Goal: Complete application form

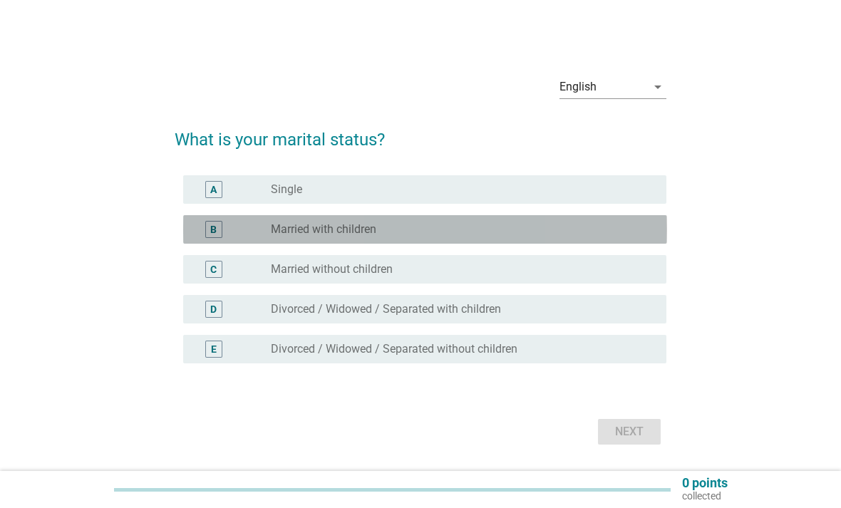
click at [521, 238] on div "radio_button_unchecked Married with children" at bounding box center [463, 229] width 384 height 17
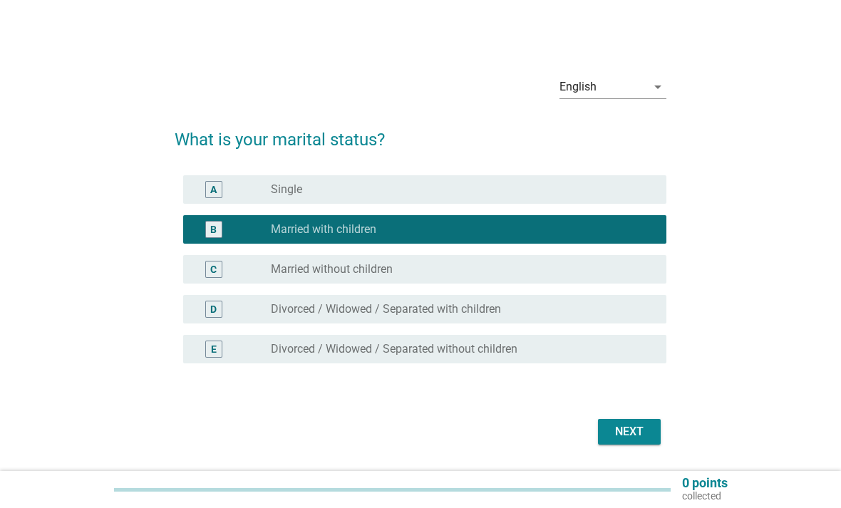
click at [634, 441] on div "Next" at bounding box center [630, 432] width 40 height 17
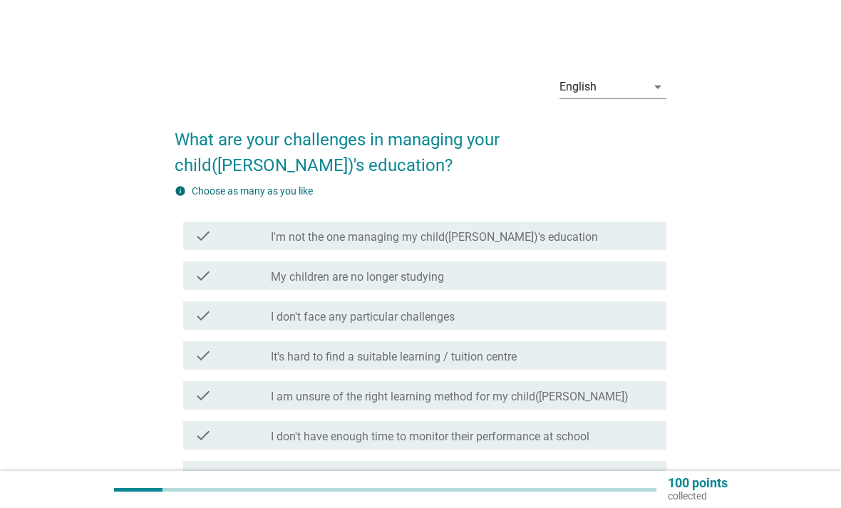
click at [607, 354] on div "check_box_outline_blank It's hard to find a suitable learning / tuition centre" at bounding box center [463, 355] width 384 height 17
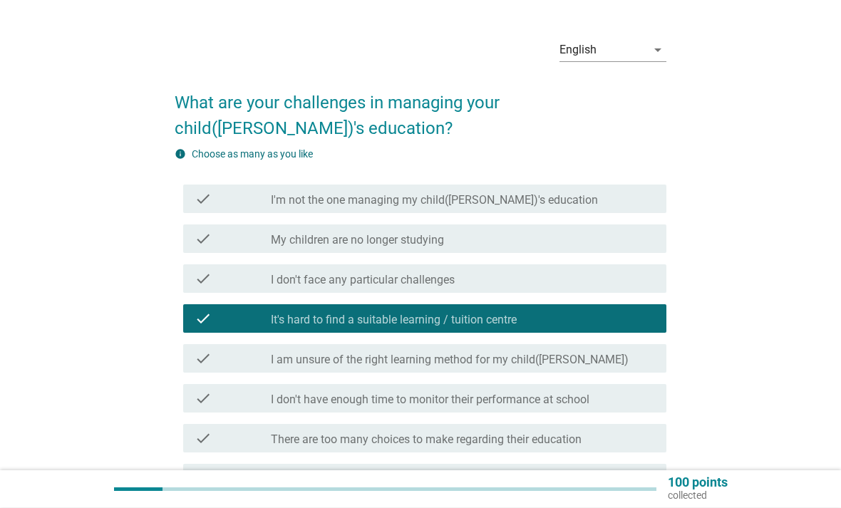
scroll to position [88, 0]
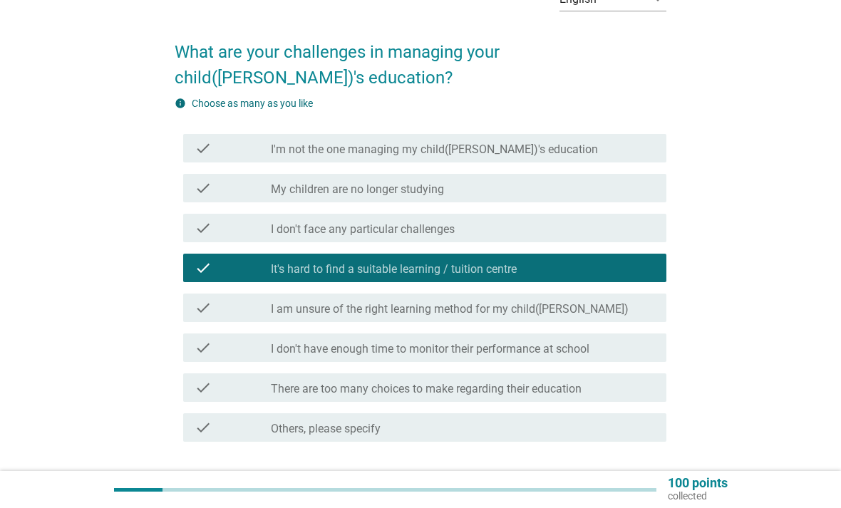
click at [635, 500] on div "Next" at bounding box center [630, 493] width 40 height 17
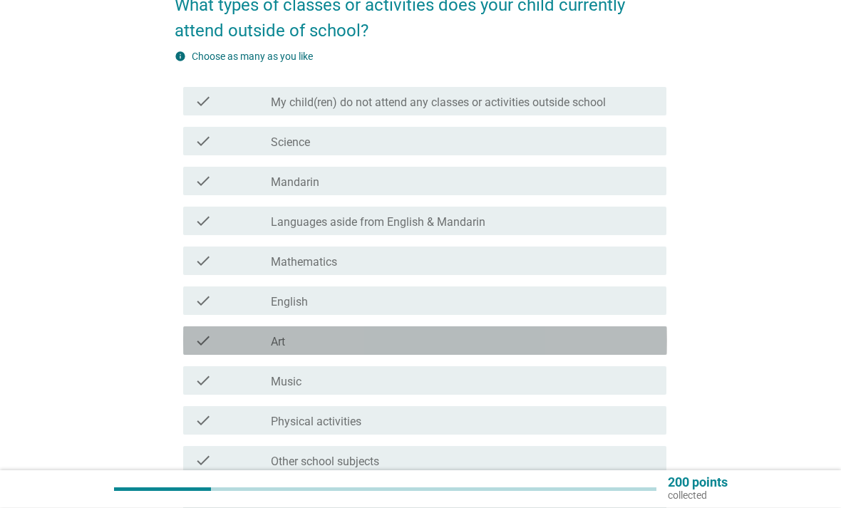
scroll to position [81, 0]
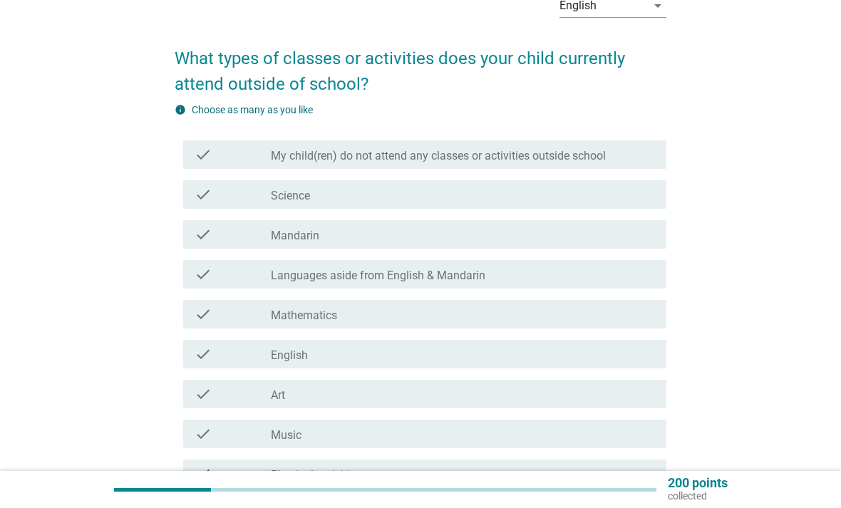
click at [606, 149] on label "My child(ren) do not attend any classes or activities outside school" at bounding box center [438, 156] width 335 height 14
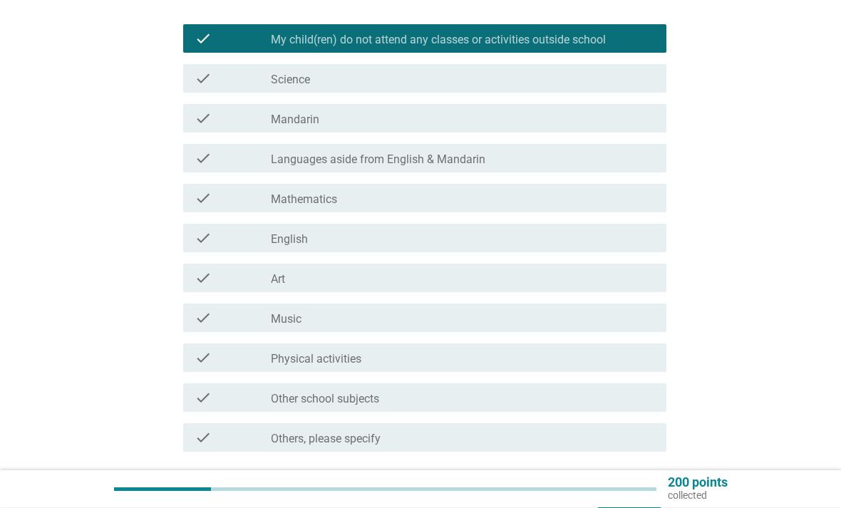
click at [630, 493] on button "Next" at bounding box center [629, 504] width 63 height 26
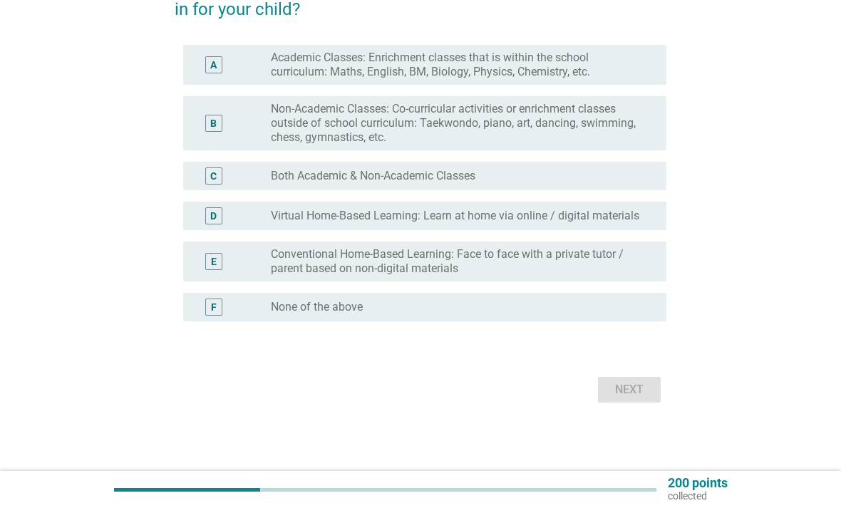
scroll to position [0, 0]
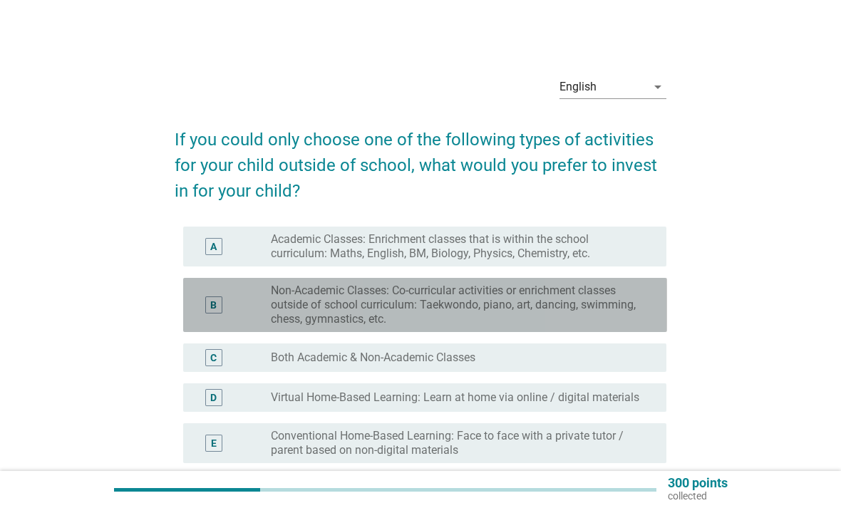
click at [598, 294] on label "Non-Academic Classes: Co-curricular activities or enrichment classes outside of…" at bounding box center [457, 305] width 373 height 43
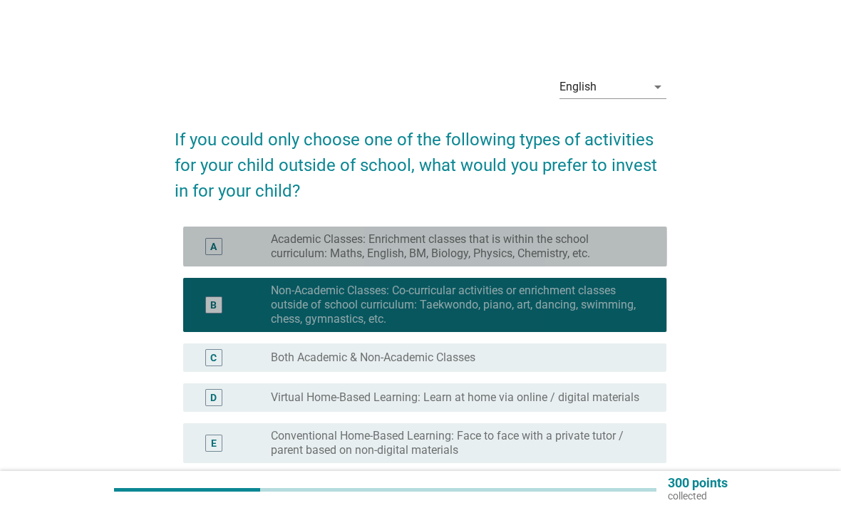
click at [609, 247] on label "Academic Classes: Enrichment classes that is within the school curriculum: Math…" at bounding box center [457, 246] width 373 height 29
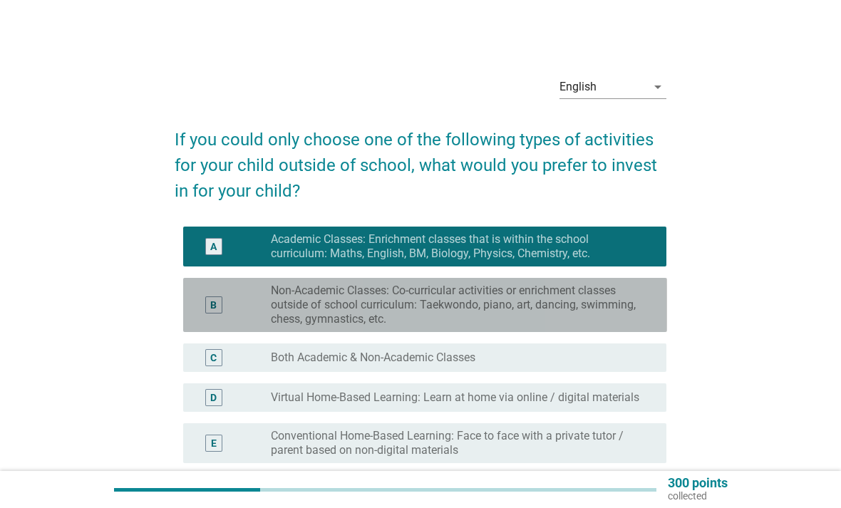
click at [614, 315] on label "Non-Academic Classes: Co-curricular activities or enrichment classes outside of…" at bounding box center [457, 305] width 373 height 43
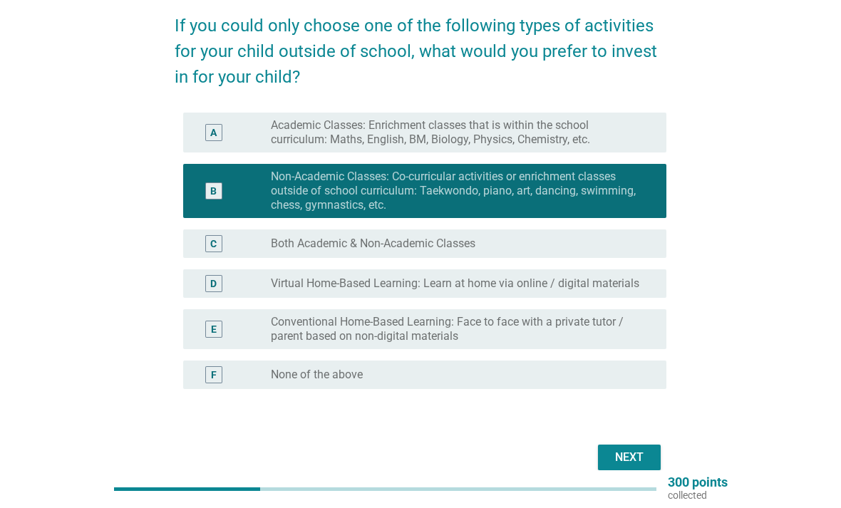
scroll to position [114, 0]
click at [642, 467] on button "Next" at bounding box center [629, 458] width 63 height 26
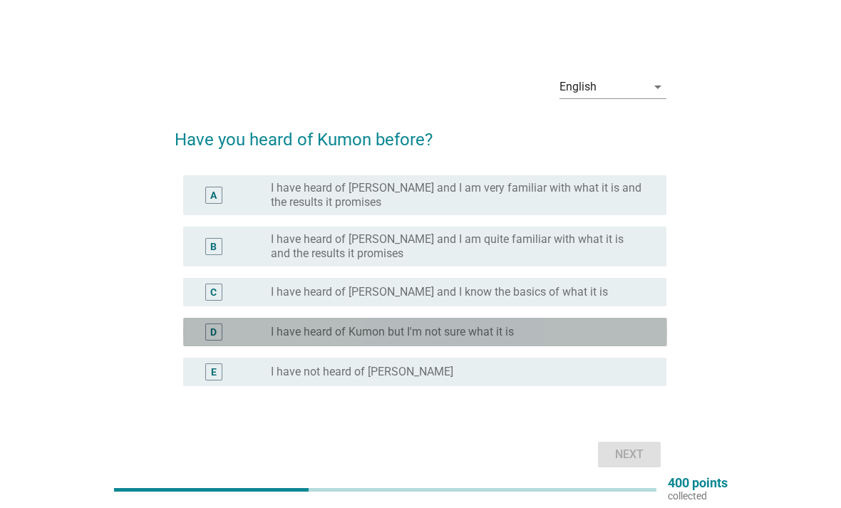
click at [603, 334] on div "radio_button_unchecked I have heard of Kumon but I'm not sure what it is" at bounding box center [457, 332] width 373 height 14
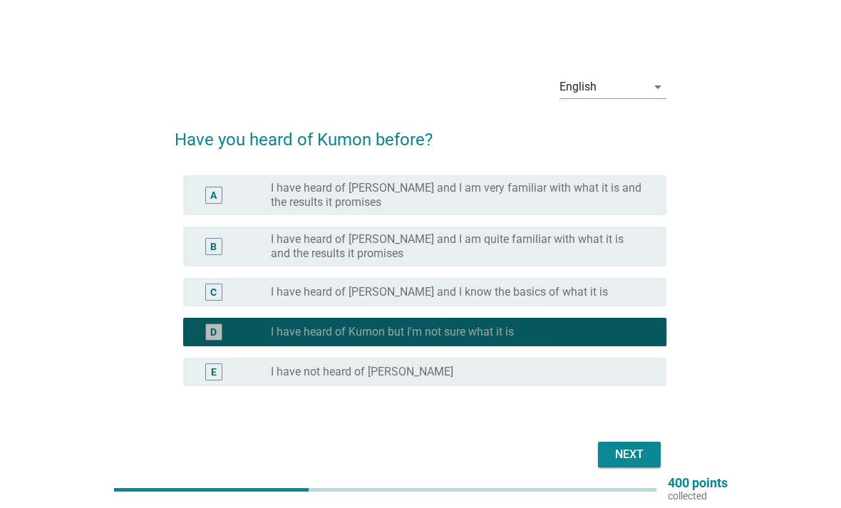
click at [641, 468] on button "Next" at bounding box center [629, 455] width 63 height 26
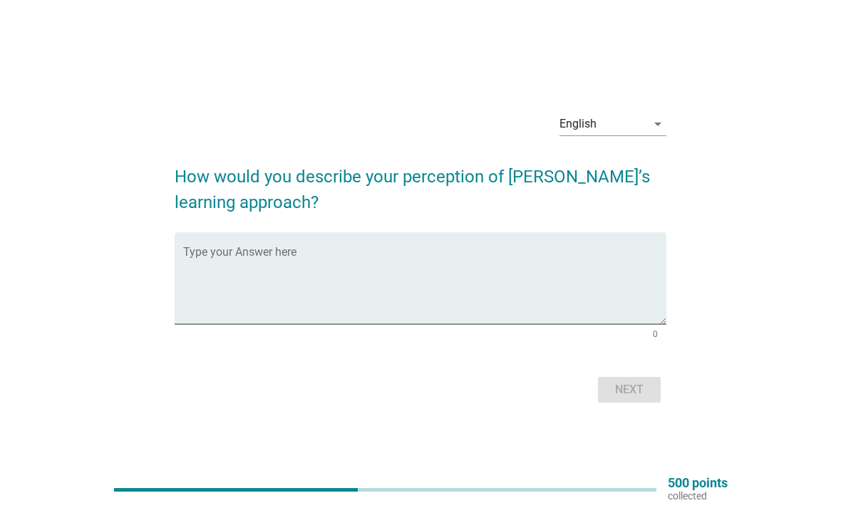
click at [457, 280] on textarea "Type your Answer here" at bounding box center [425, 287] width 484 height 75
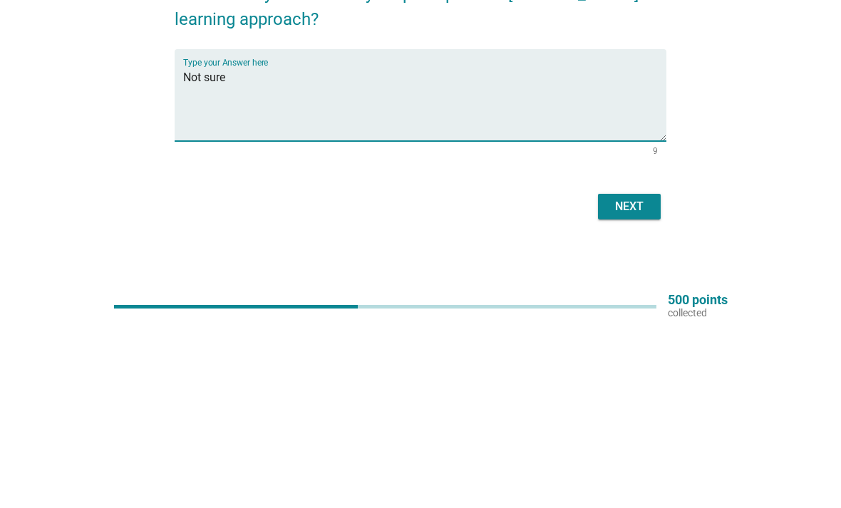
type textarea "Not sure"
click at [627, 381] on div "Next" at bounding box center [630, 389] width 40 height 17
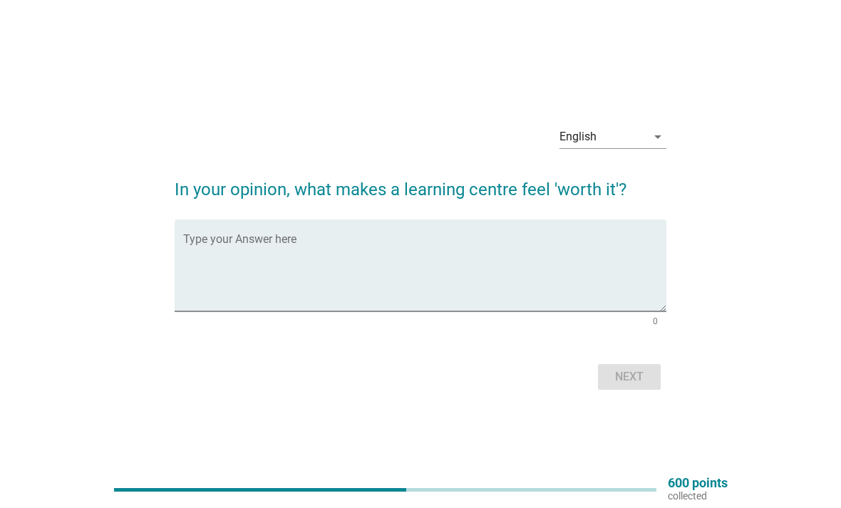
click at [520, 280] on textarea "Type your Answer here" at bounding box center [425, 274] width 484 height 75
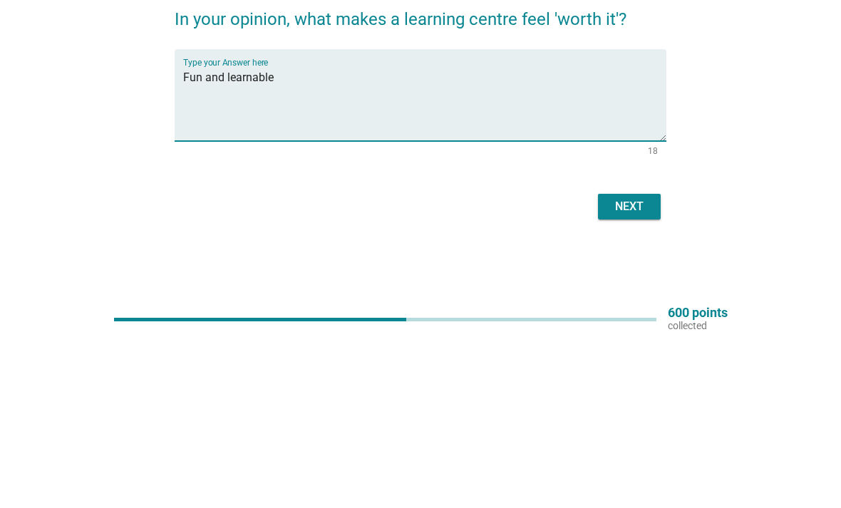
type textarea "Fun and learnable"
click at [632, 369] on div "Next" at bounding box center [630, 377] width 40 height 17
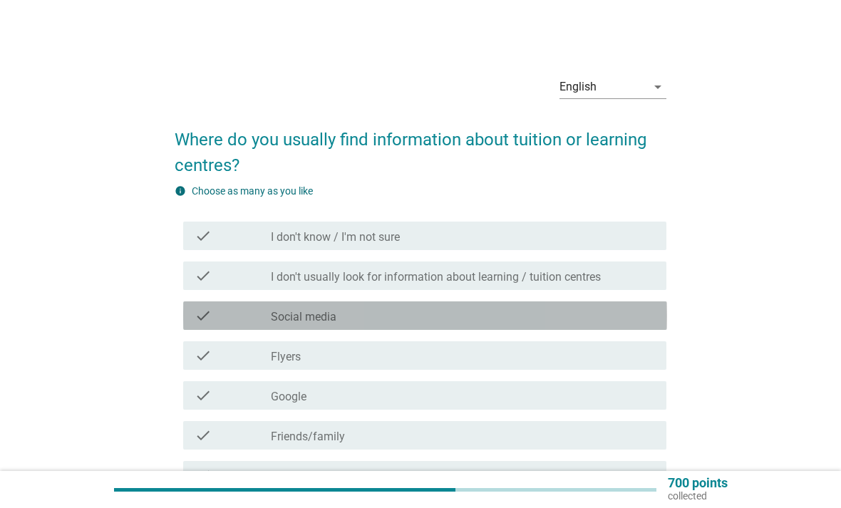
click at [612, 326] on div "check check_box_outline_blank Social media" at bounding box center [425, 316] width 484 height 29
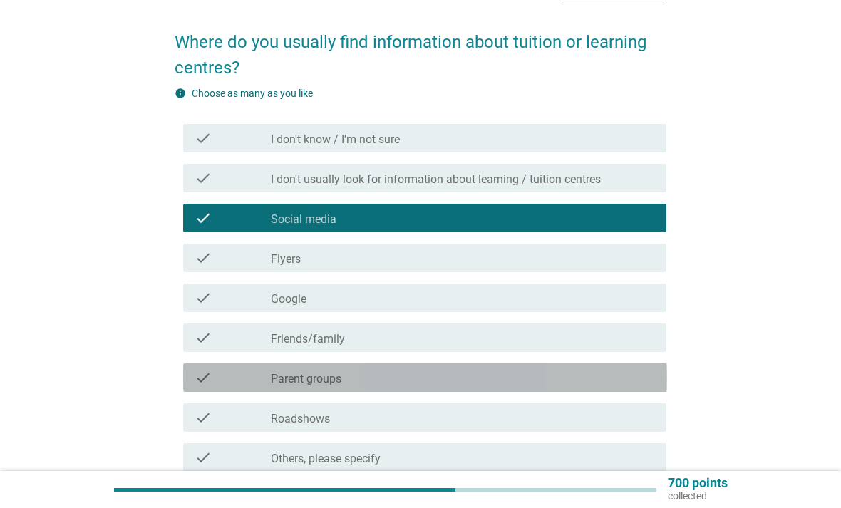
scroll to position [121, 0]
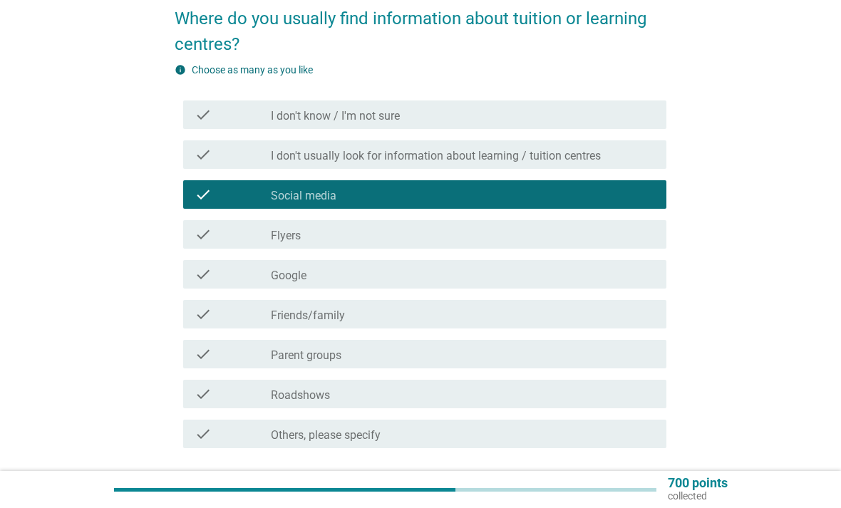
click at [638, 507] on div "Next" at bounding box center [630, 499] width 40 height 17
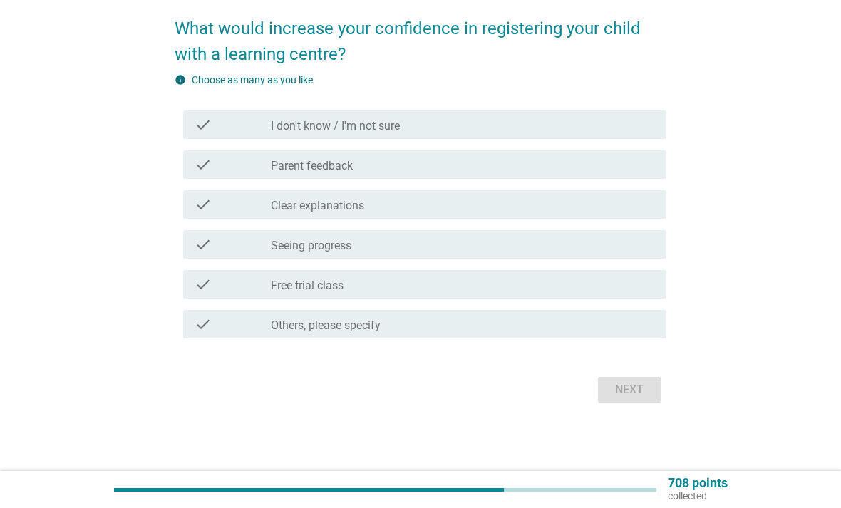
scroll to position [0, 0]
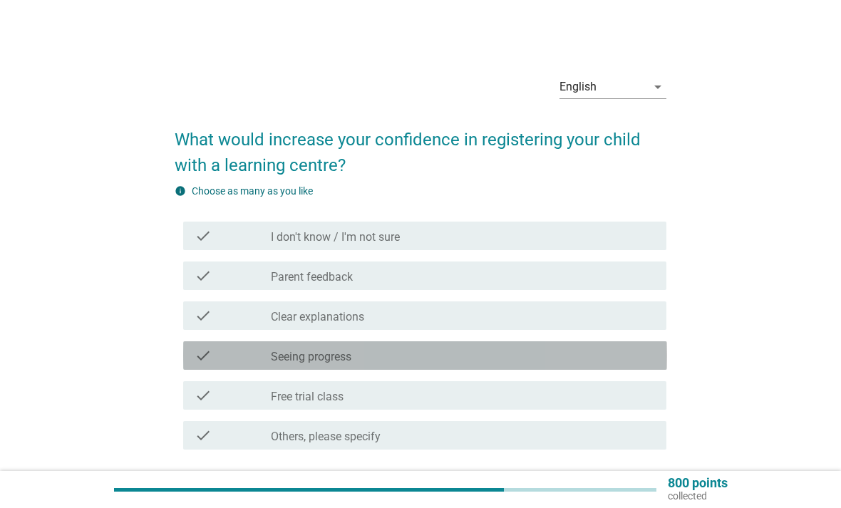
click at [546, 369] on div "check check_box_outline_blank Seeing progress" at bounding box center [425, 356] width 484 height 29
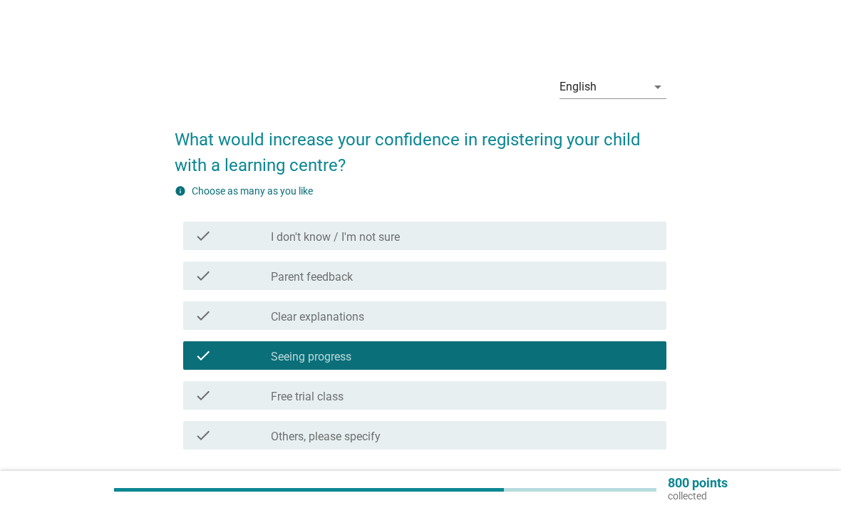
click at [573, 262] on div "check check_box_outline_blank Parent feedback" at bounding box center [425, 276] width 484 height 29
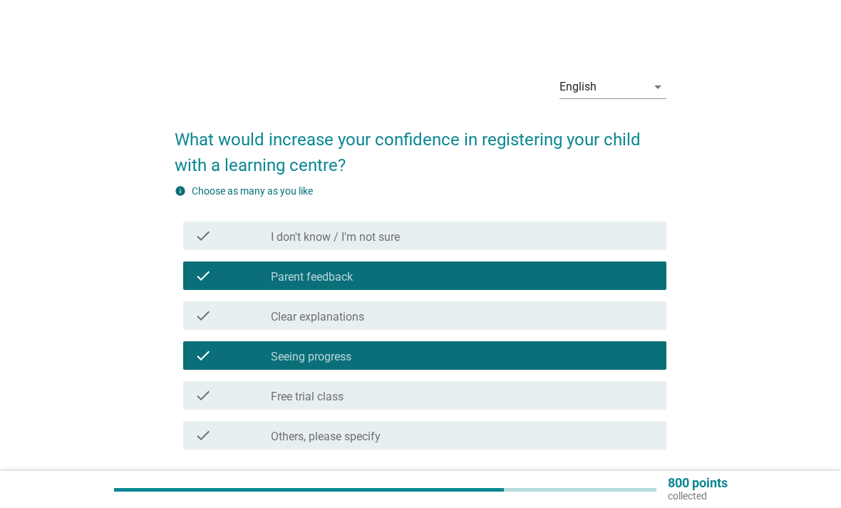
click at [609, 500] on button "Next" at bounding box center [629, 501] width 63 height 26
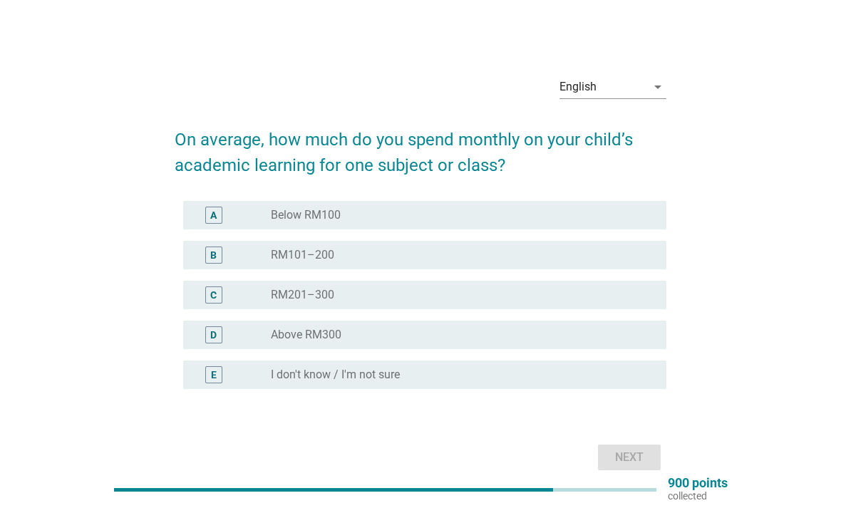
click at [610, 262] on div "radio_button_unchecked RM101–200" at bounding box center [457, 255] width 373 height 14
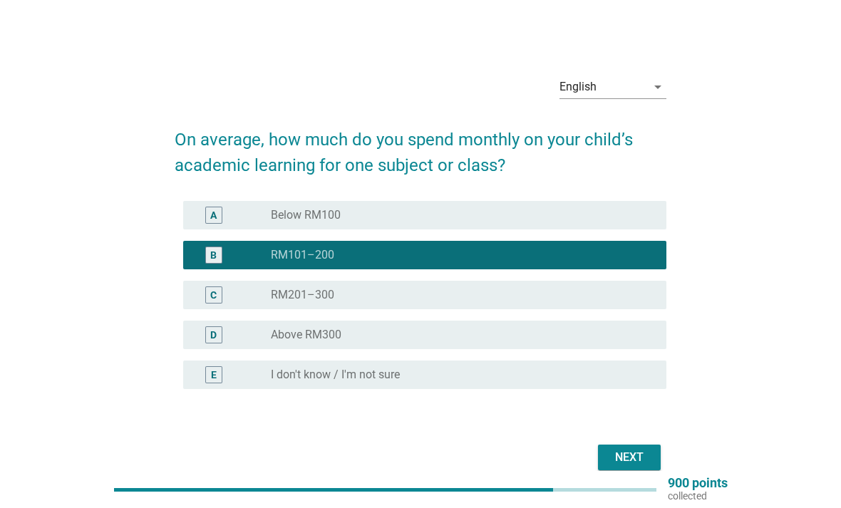
click at [633, 466] on div "Next" at bounding box center [630, 457] width 40 height 17
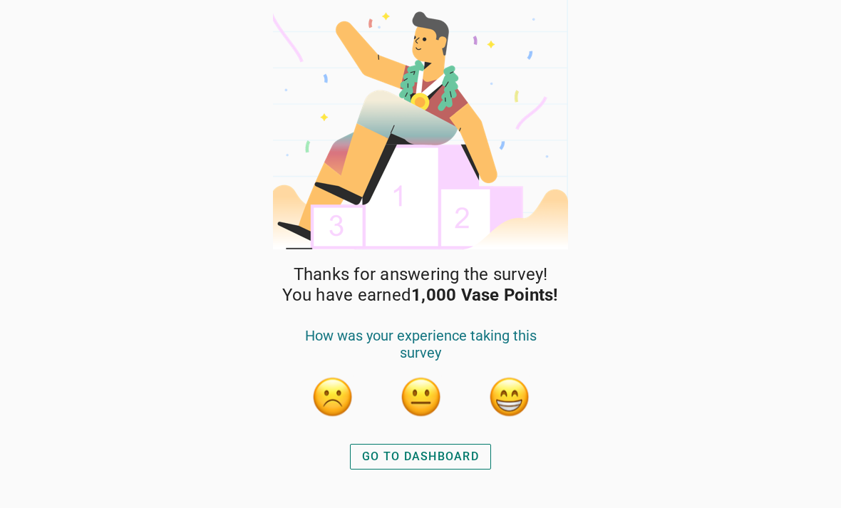
click at [470, 461] on div "GO TO DASHBOARD" at bounding box center [420, 456] width 117 height 17
